Goal: Transaction & Acquisition: Purchase product/service

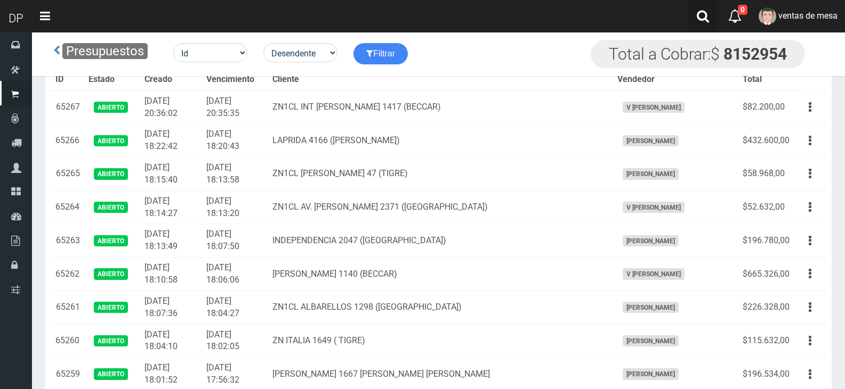
scroll to position [1279, 0]
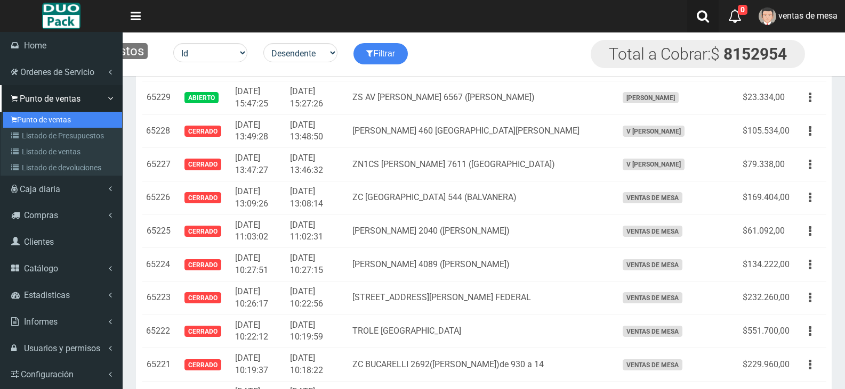
click at [17, 117] on icon at bounding box center [14, 120] width 6 height 9
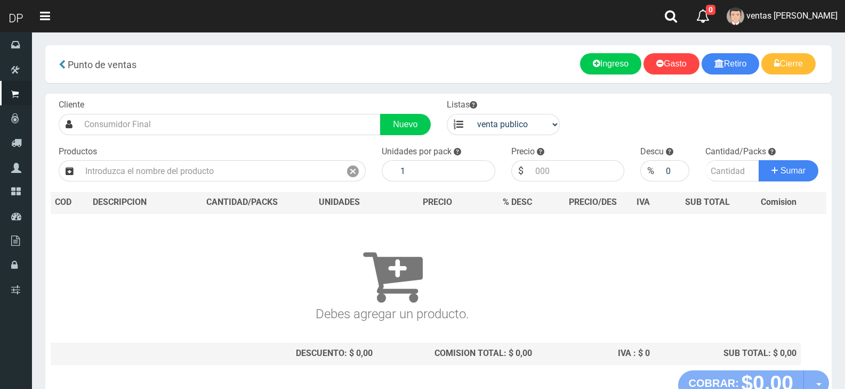
click at [281, 140] on div "Cliente Nuevo Listas venta publico Sup chinos reventas Productos" at bounding box center [438, 232] width 786 height 277
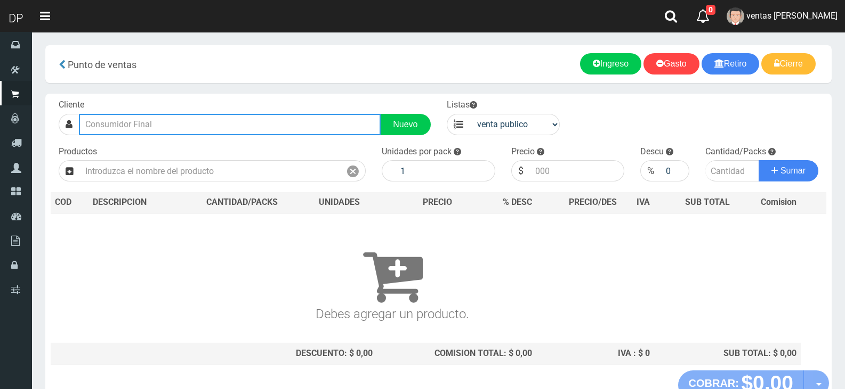
click at [281, 132] on input "text" at bounding box center [230, 124] width 302 height 21
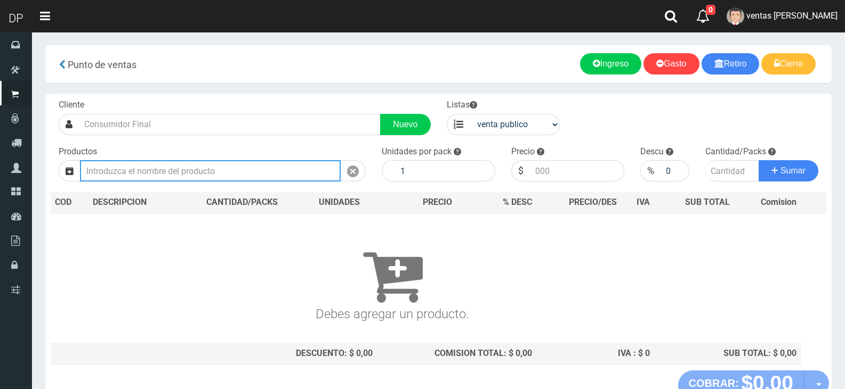
click at [260, 175] on input "text" at bounding box center [210, 170] width 261 height 21
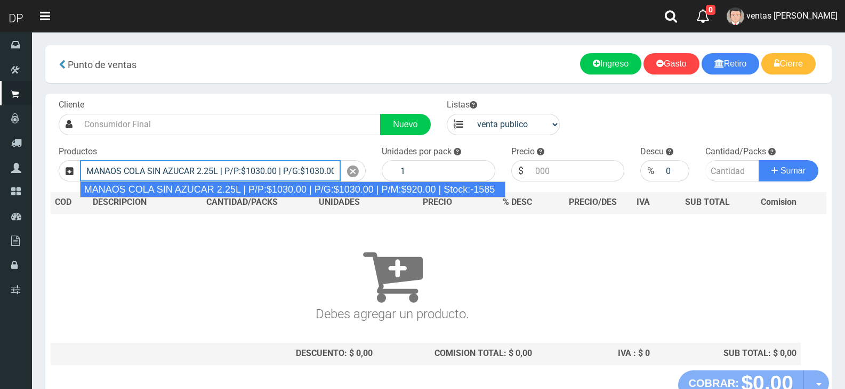
type input "MANAOS COLA SIN AZUCAR 2.25L | P/P:$1030.00 | P/G:$1030.00 | P/M:$920.00 | Stoc…"
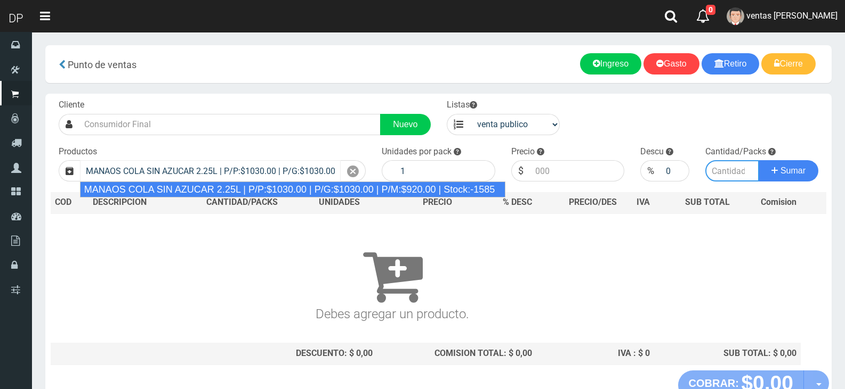
type input "6"
type input "1030.00"
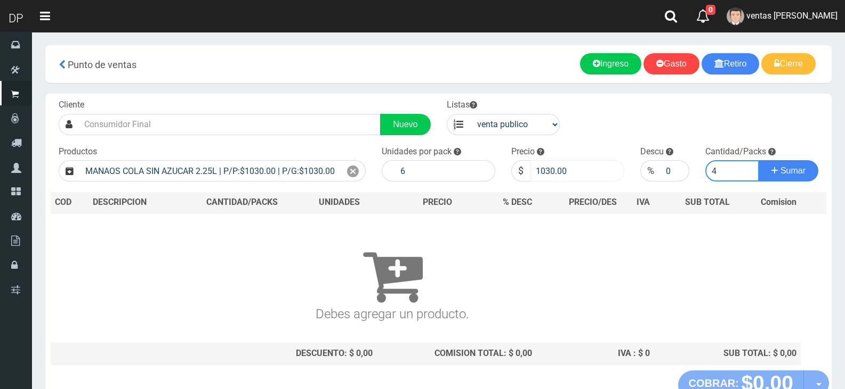
type input "4"
click at [573, 172] on input "1030.00" at bounding box center [577, 170] width 95 height 21
type input "967"
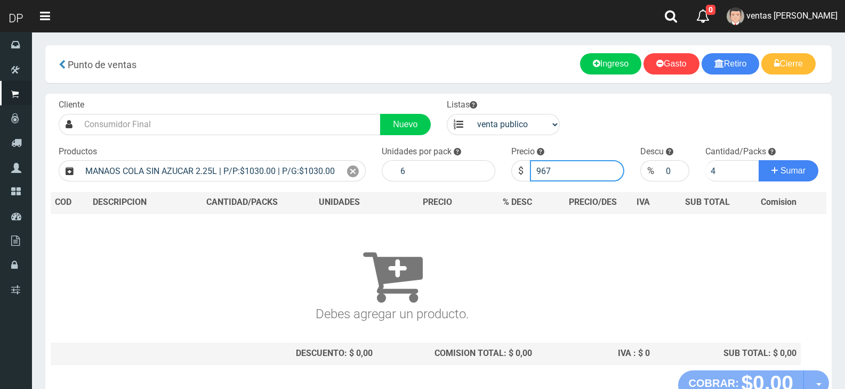
click at [758, 160] on button "Sumar" at bounding box center [788, 170] width 60 height 21
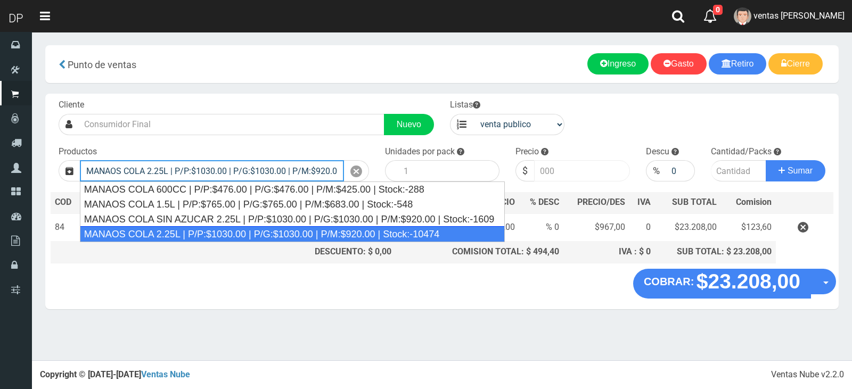
type input "MANAOS COLA 2.25L | P/P:$1030.00 | P/G:$1030.00 | P/M:$920.00 | Stock:-10474"
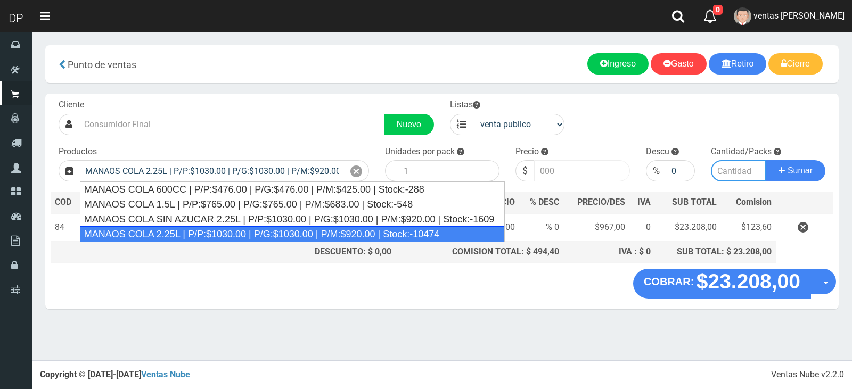
type input "6"
type input "1030.00"
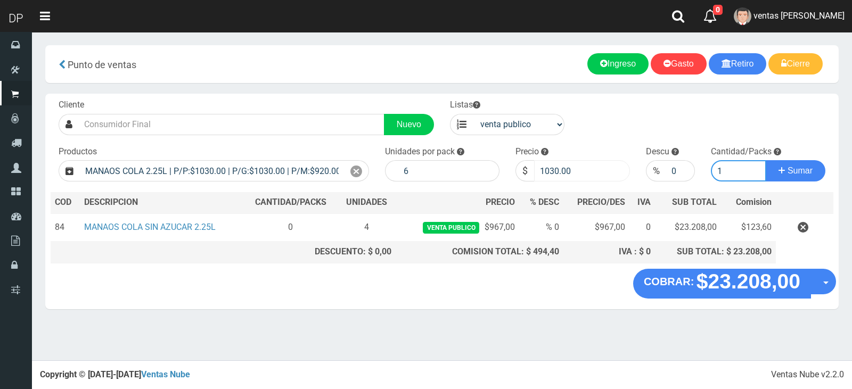
type input "1"
click at [573, 172] on input "1030.00" at bounding box center [582, 170] width 96 height 21
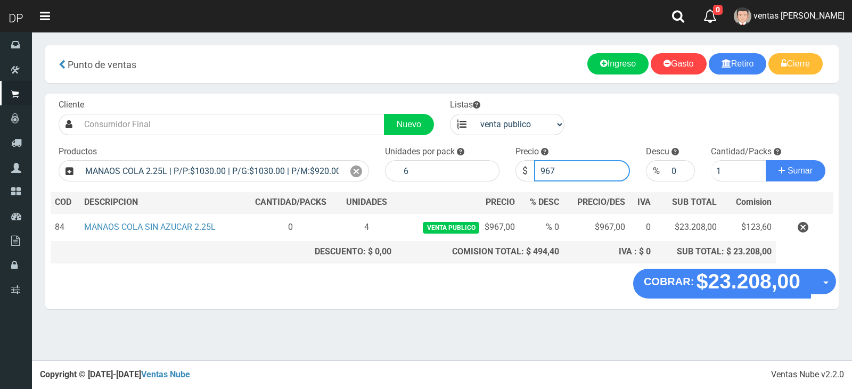
type input "967"
click at [766, 160] on button "Sumar" at bounding box center [796, 170] width 60 height 21
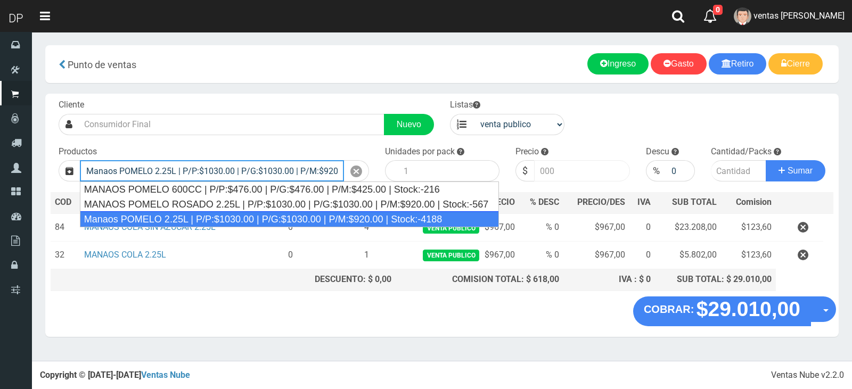
type input "Manaos POMELO 2.25L | P/P:$1030.00 | P/G:$1030.00 | P/M:$920.00 | Stock:-4188"
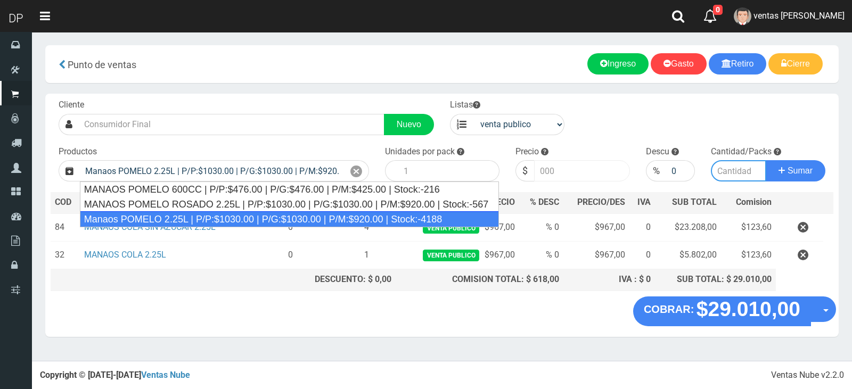
type input "6"
type input "1030.00"
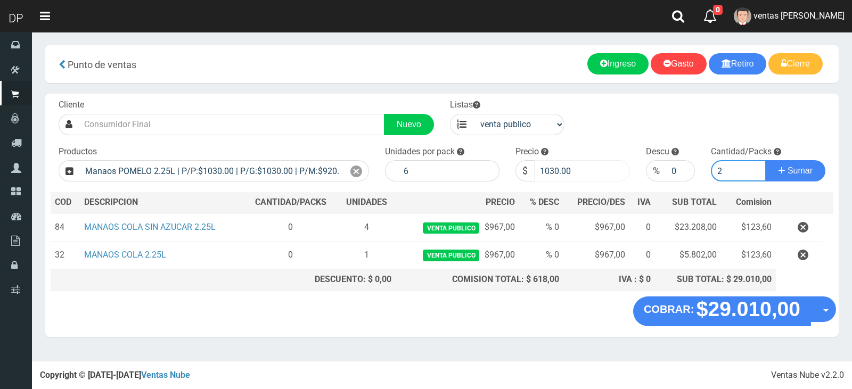
type input "2"
click at [599, 169] on input "1030.00" at bounding box center [582, 170] width 96 height 21
type input "967"
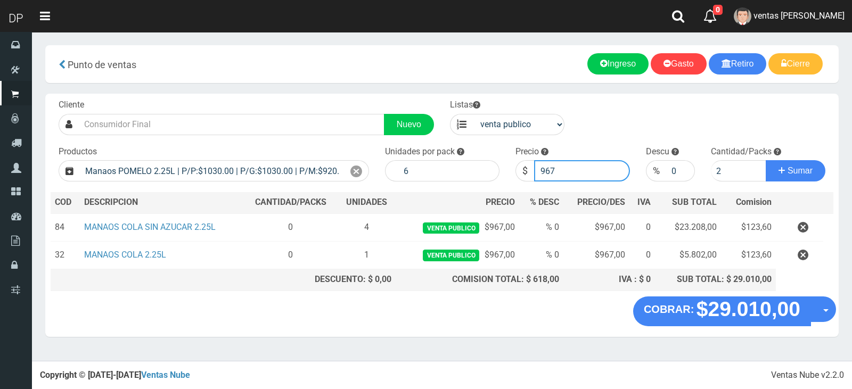
click at [766, 160] on button "Sumar" at bounding box center [796, 170] width 60 height 21
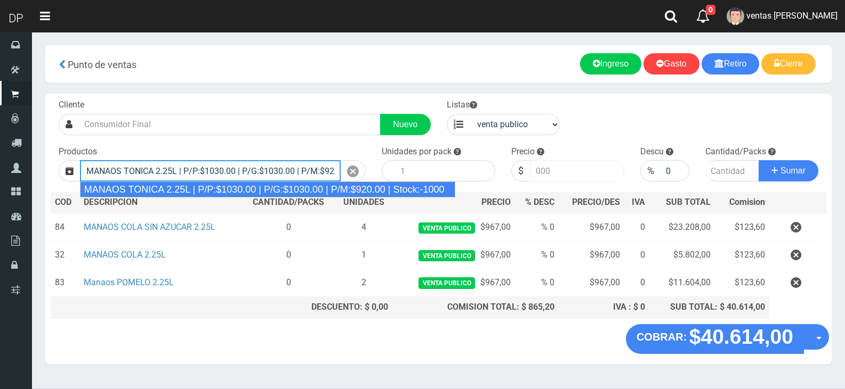
type input "MANAOS TONICA 2.25L | P/P:$1030.00 | P/G:$1030.00 | P/M:$920.00 | Stock:-1000"
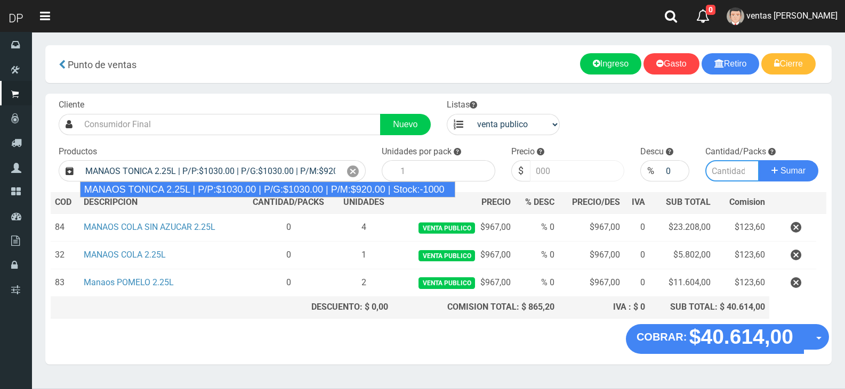
type input "6"
type input "1030.00"
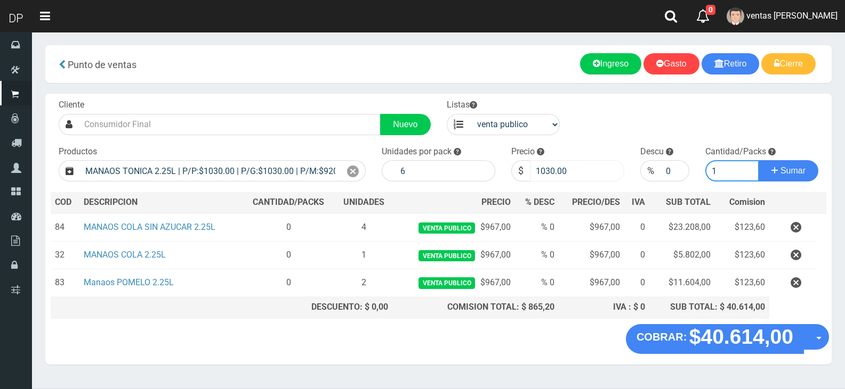
type input "1"
click at [599, 169] on input "1030.00" at bounding box center [577, 170] width 95 height 21
type input "967"
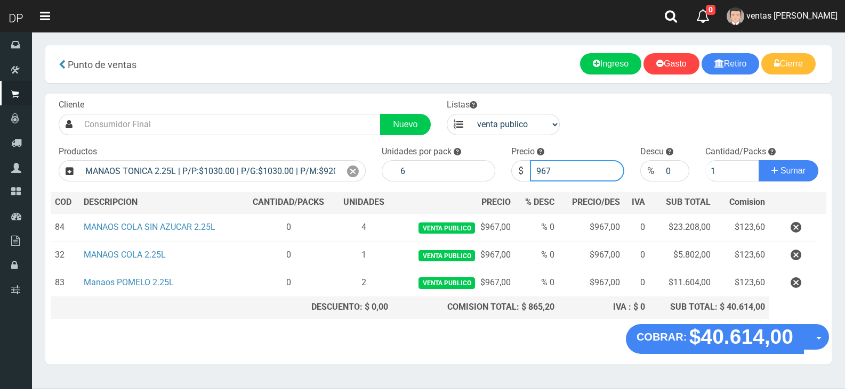
click at [758, 160] on button "Sumar" at bounding box center [788, 170] width 60 height 21
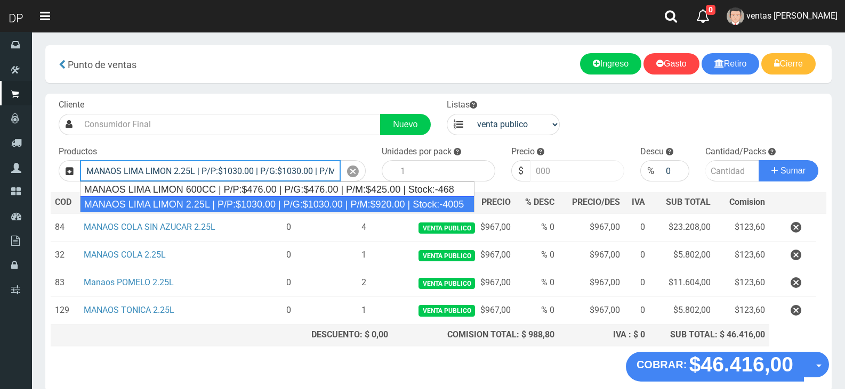
type input "MANAOS LIMA LIMON 2.25L | P/P:$1030.00 | P/G:$1030.00 | P/M:$920.00 | Stock:-40…"
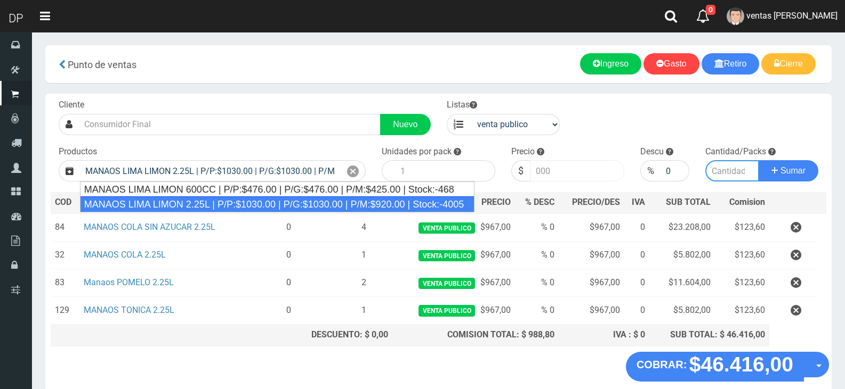
type input "6"
type input "1030.00"
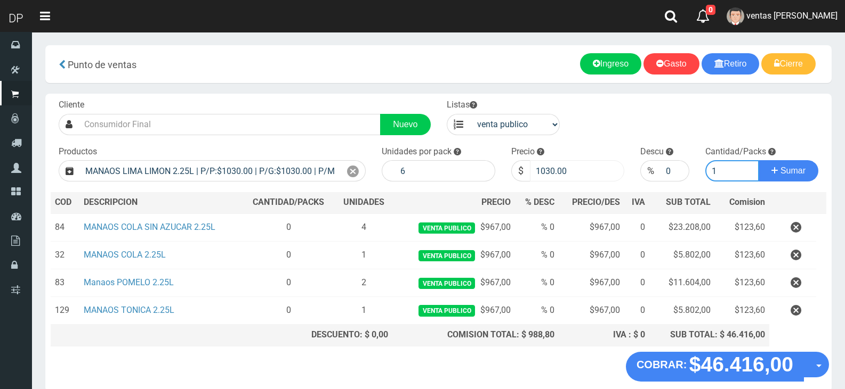
type input "1"
click at [599, 169] on input "1030.00" at bounding box center [577, 170] width 95 height 21
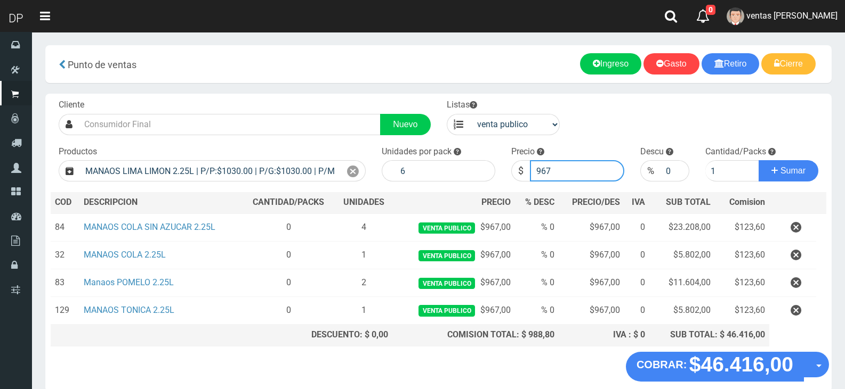
type input "967"
click at [758, 160] on button "Sumar" at bounding box center [788, 170] width 60 height 21
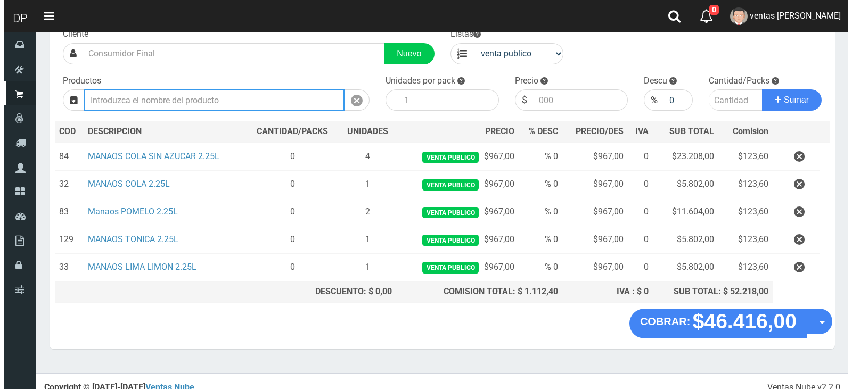
scroll to position [79, 0]
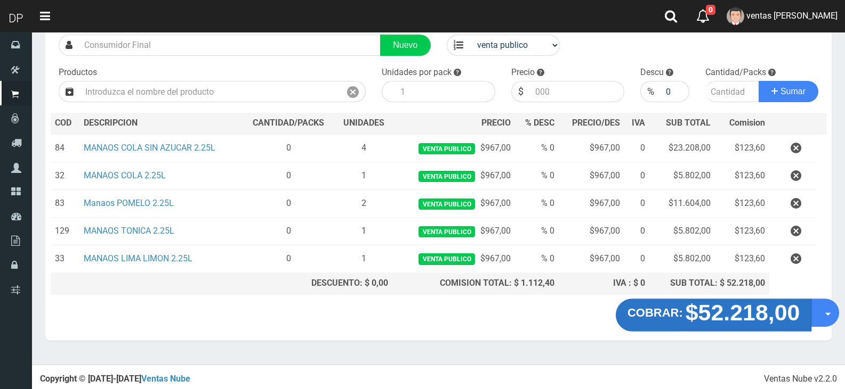
click at [690, 307] on strong "$52.218,00" at bounding box center [742, 312] width 115 height 25
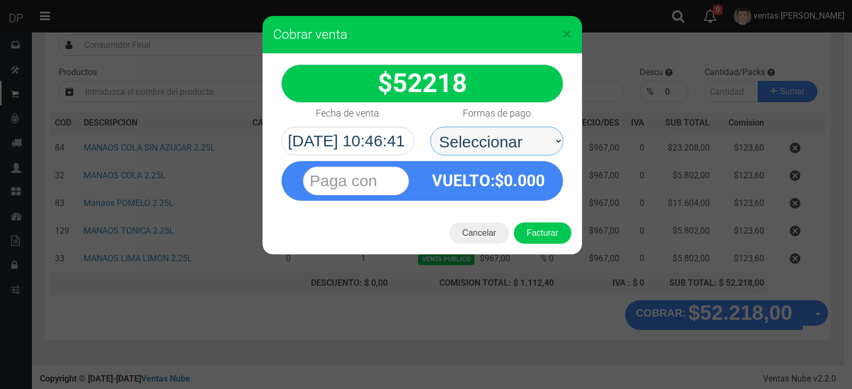
click at [529, 153] on select "Seleccionar Efectivo Tarjeta de Crédito Depósito Débito" at bounding box center [497, 141] width 133 height 29
click at [523, 189] on span "0.000" at bounding box center [524, 181] width 41 height 19
click at [530, 147] on select "Seleccionar Efectivo Tarjeta de Crédito Depósito Débito" at bounding box center [497, 141] width 133 height 29
select select "Efectivo"
click at [431, 127] on select "Seleccionar Efectivo Tarjeta de Crédito Depósito Débito" at bounding box center [497, 141] width 133 height 29
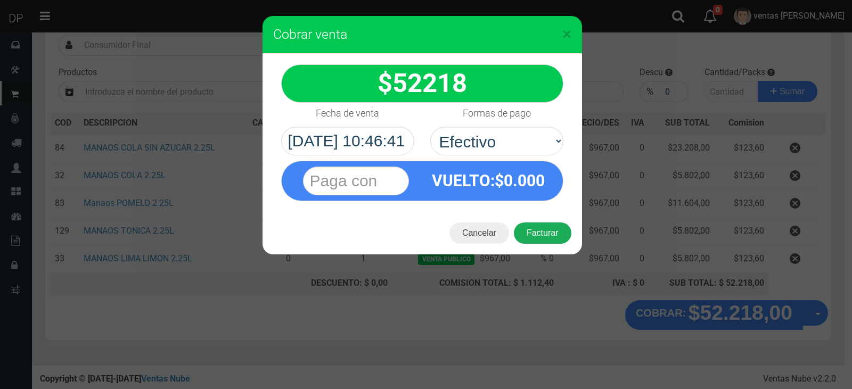
click at [539, 225] on button "Facturar" at bounding box center [543, 233] width 58 height 21
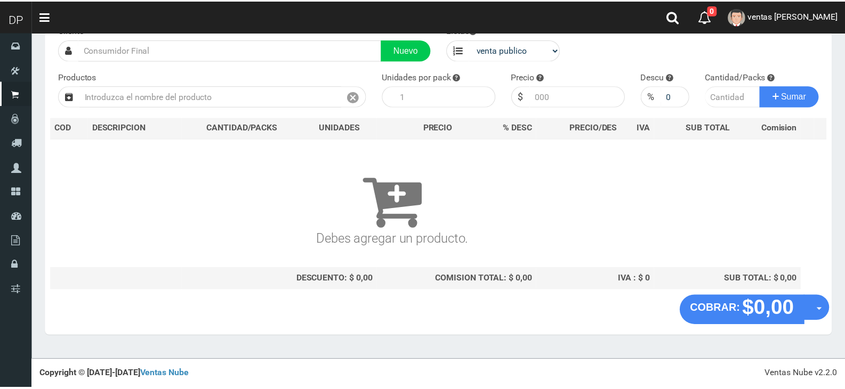
scroll to position [70, 0]
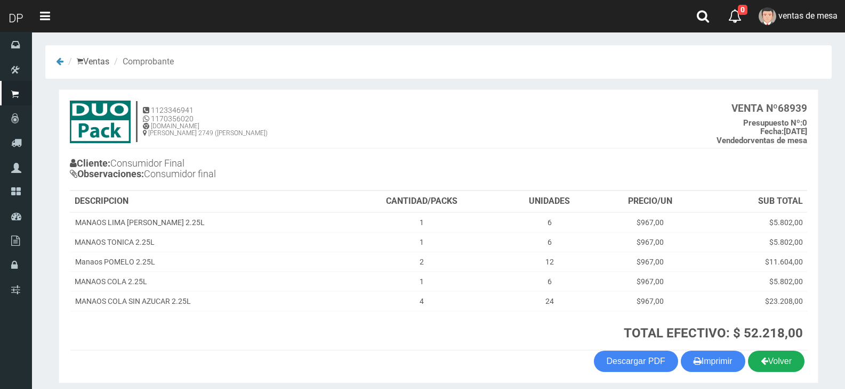
scroll to position [42, 0]
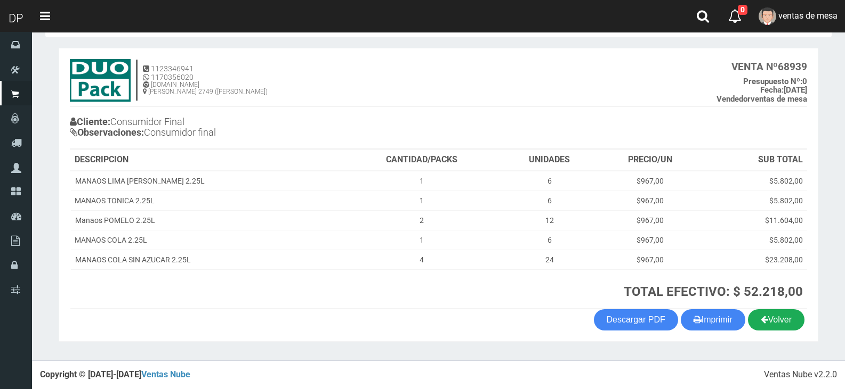
click at [788, 323] on link "Volver" at bounding box center [776, 320] width 56 height 21
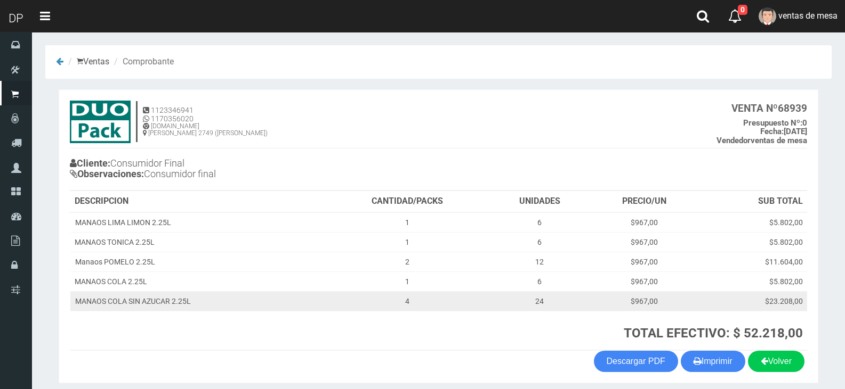
scroll to position [42, 0]
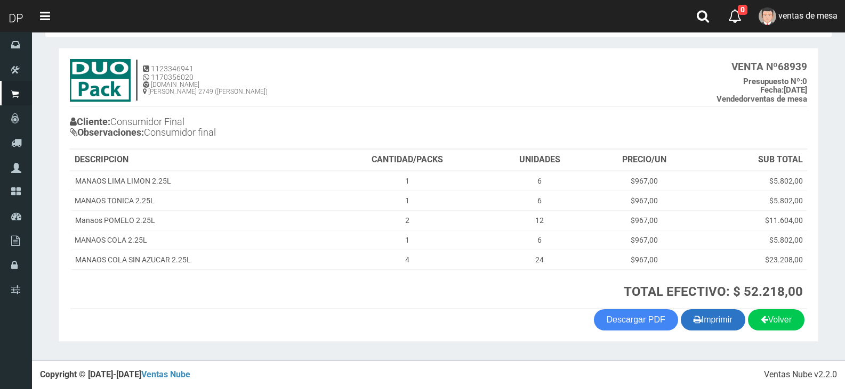
click at [705, 328] on button "Imprimir" at bounding box center [712, 320] width 64 height 21
